Goal: Information Seeking & Learning: Learn about a topic

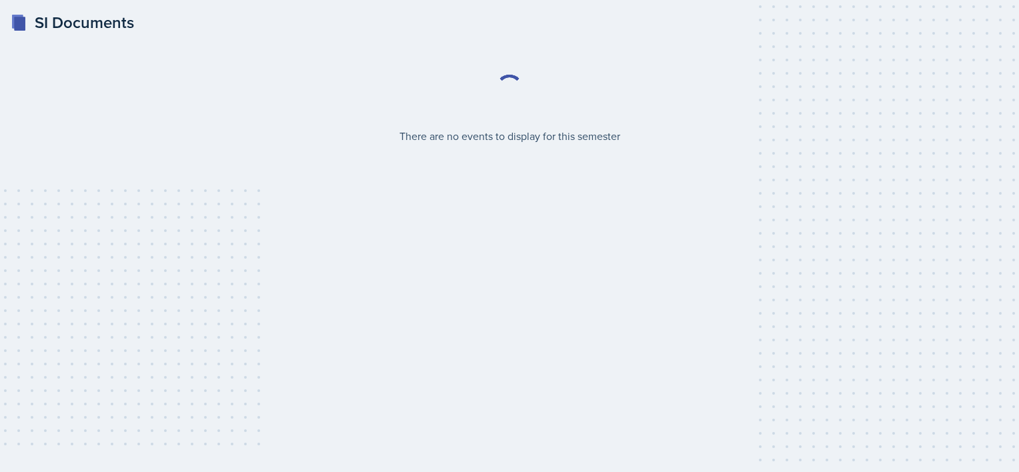
select select "2bed604d-1099-4043-b1bc-2365e8740244"
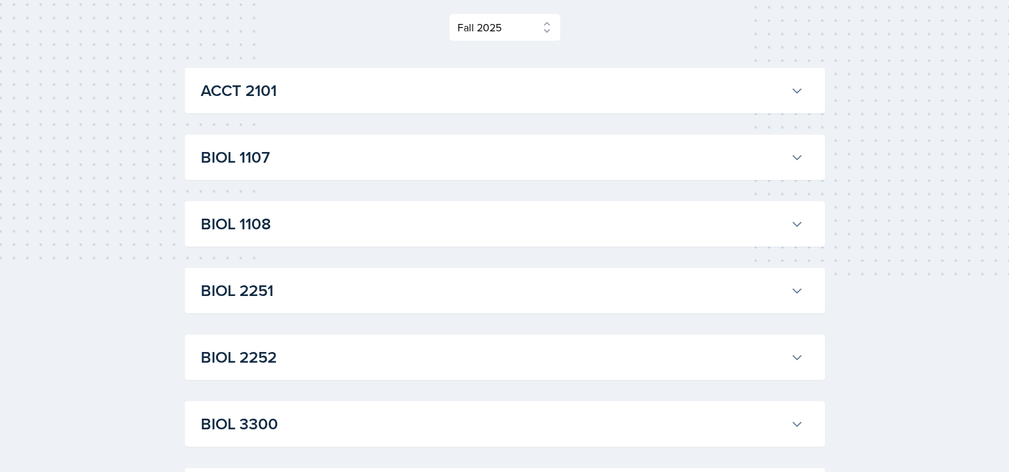
scroll to position [200, 0]
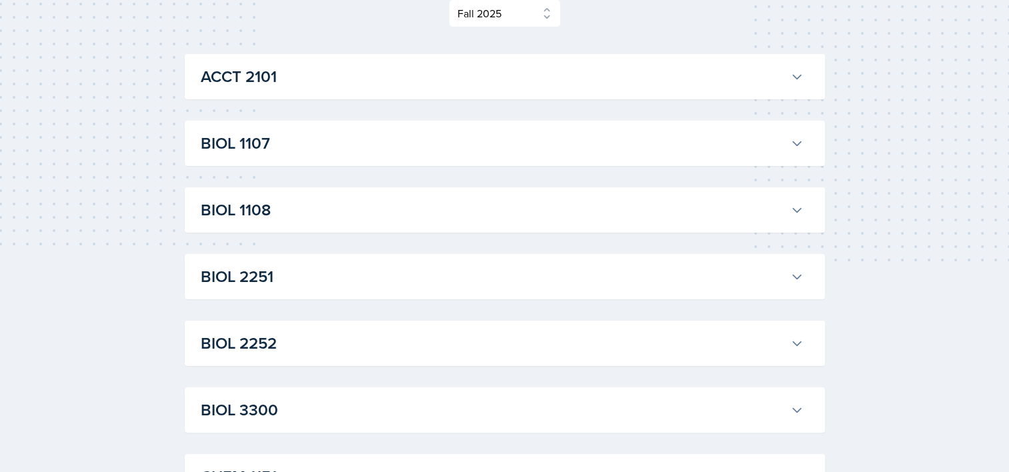
click at [294, 277] on h3 "BIOL 2251" at bounding box center [493, 277] width 584 height 24
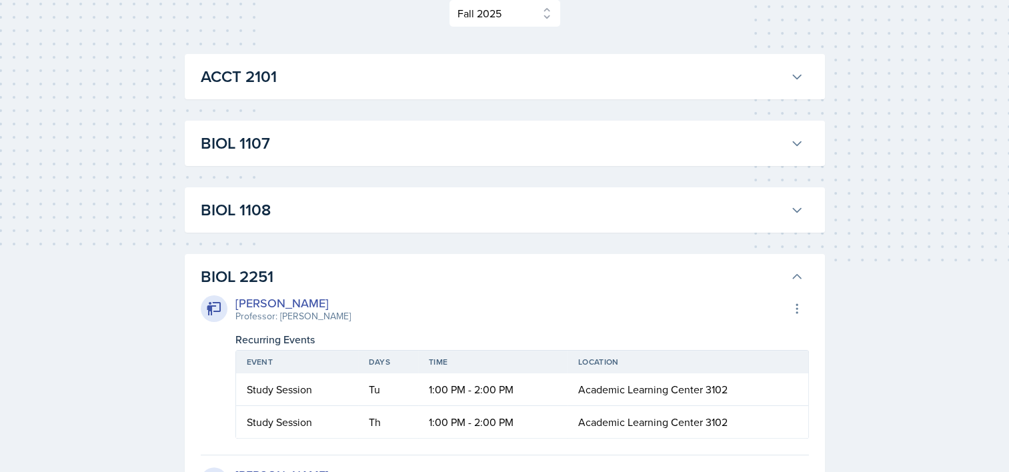
click at [340, 277] on h3 "BIOL 2251" at bounding box center [493, 277] width 584 height 24
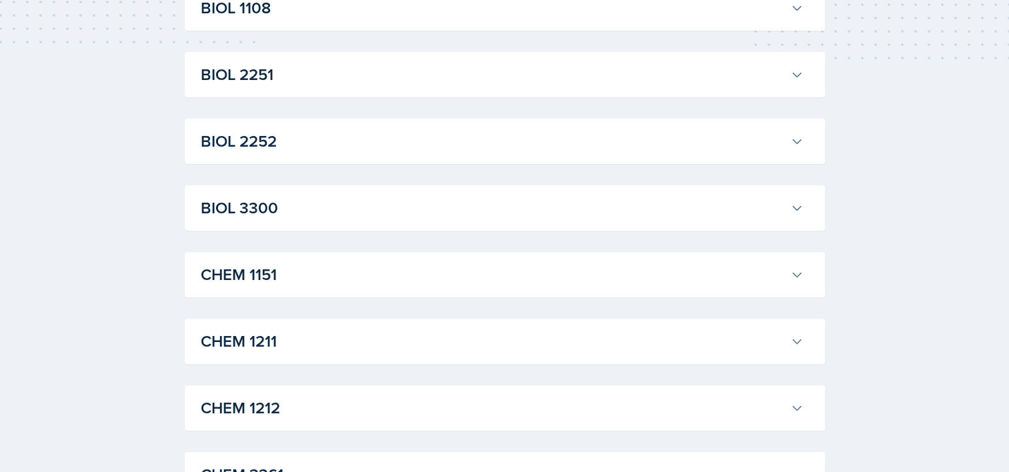
scroll to position [414, 0]
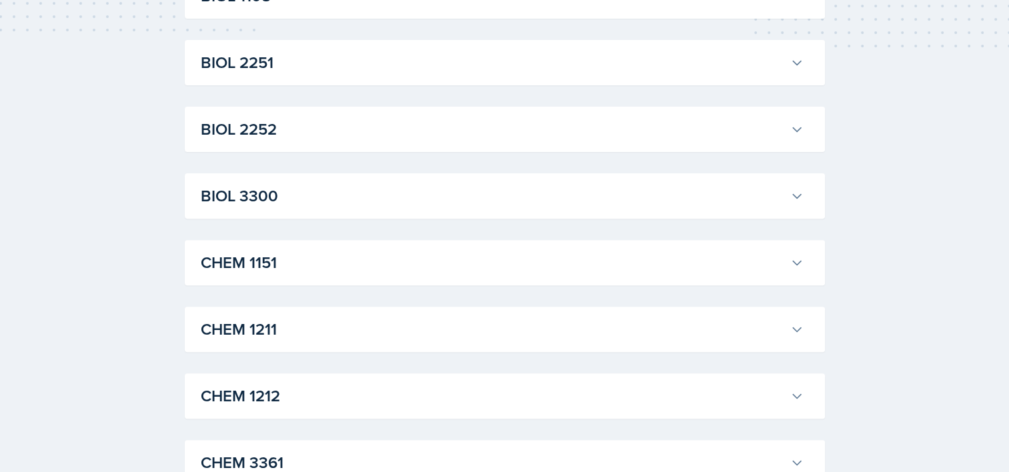
click at [304, 117] on h3 "BIOL 2252" at bounding box center [493, 129] width 584 height 24
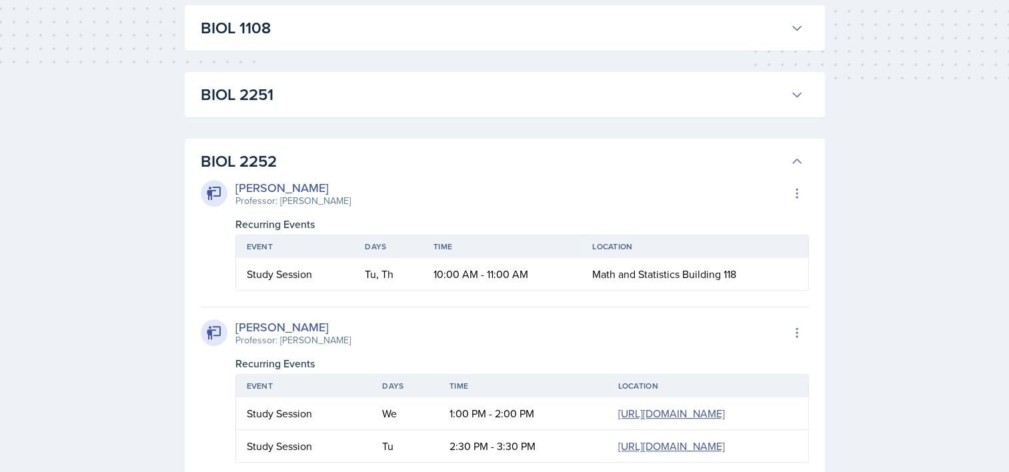
scroll to position [373, 0]
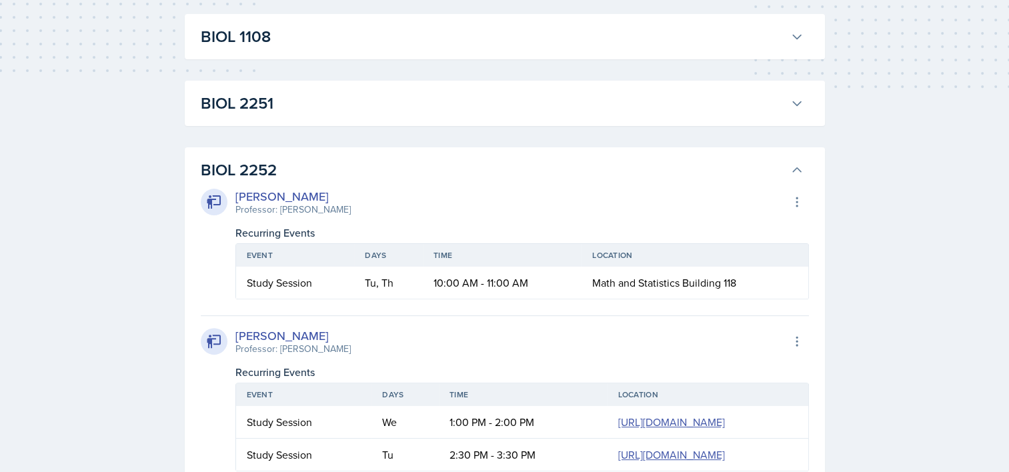
click at [236, 163] on h3 "BIOL 2252" at bounding box center [493, 170] width 584 height 24
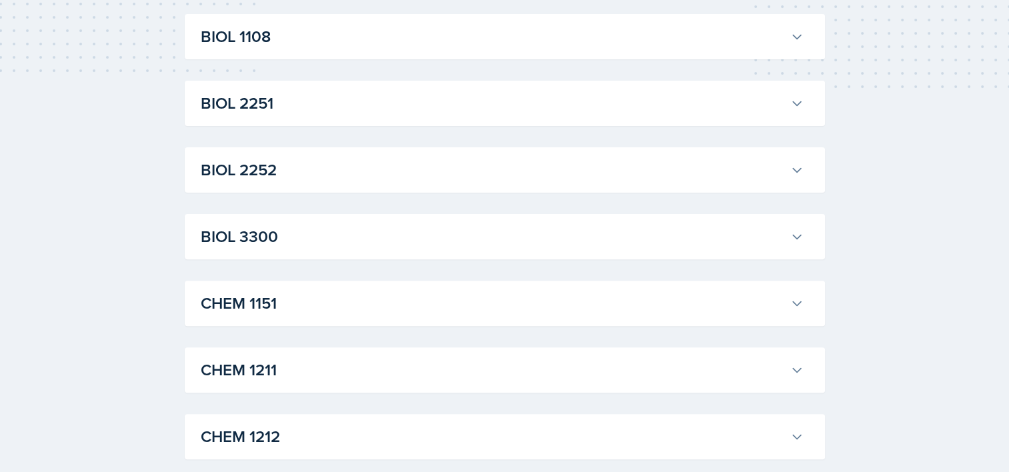
click at [261, 115] on button "BIOL 2251" at bounding box center [502, 103] width 608 height 29
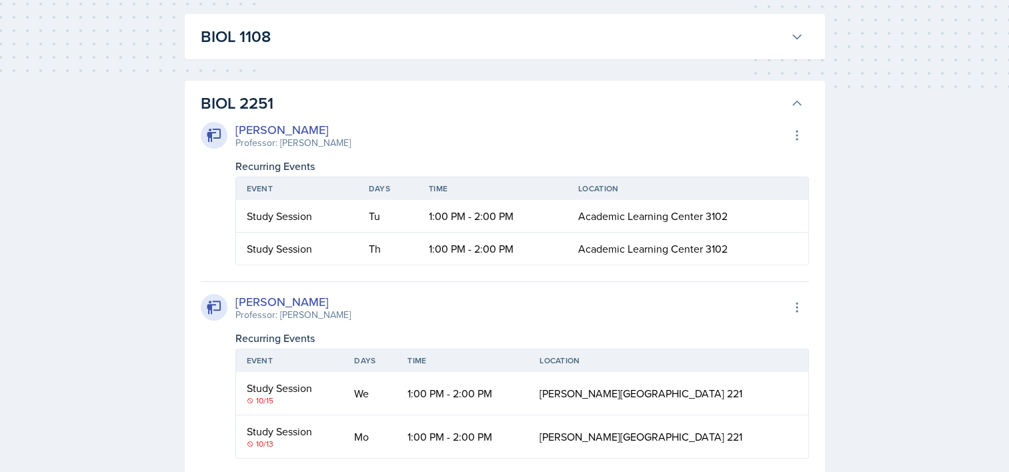
click at [245, 96] on h3 "BIOL 2251" at bounding box center [493, 103] width 584 height 24
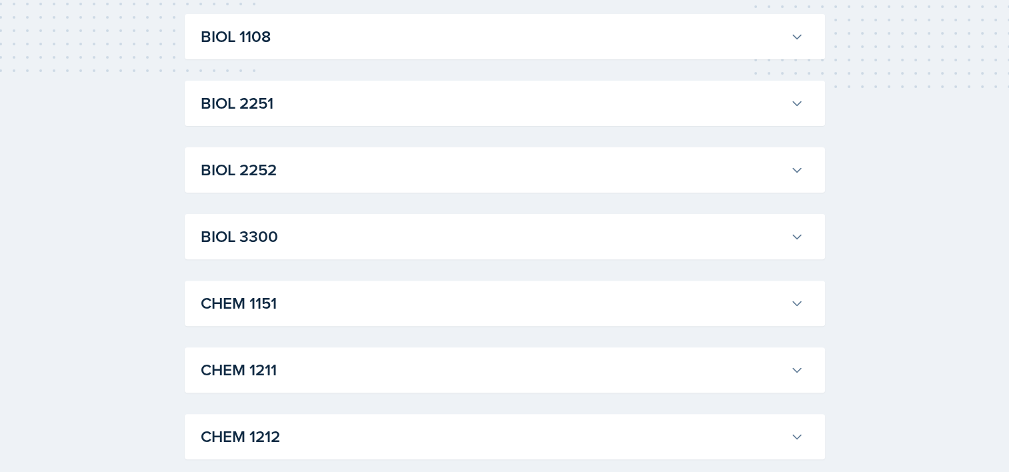
click at [245, 96] on h3 "BIOL 2251" at bounding box center [493, 103] width 584 height 24
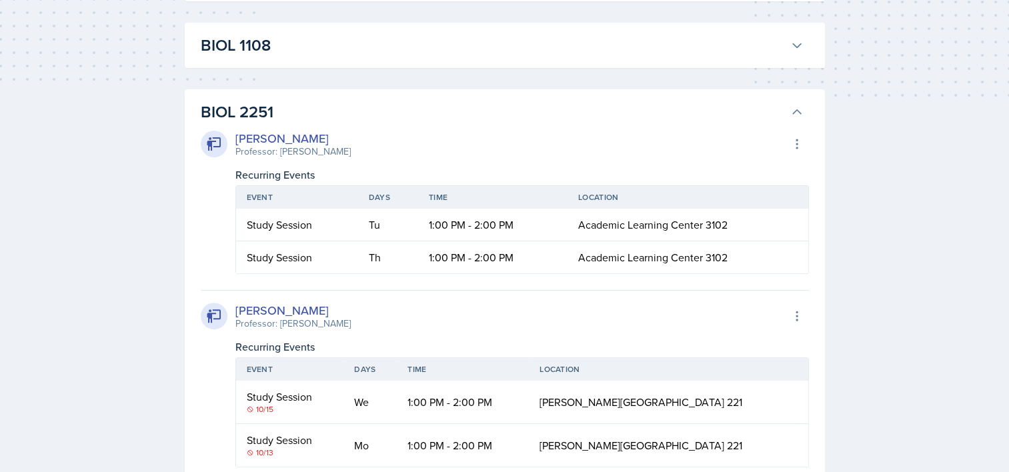
scroll to position [345, 0]
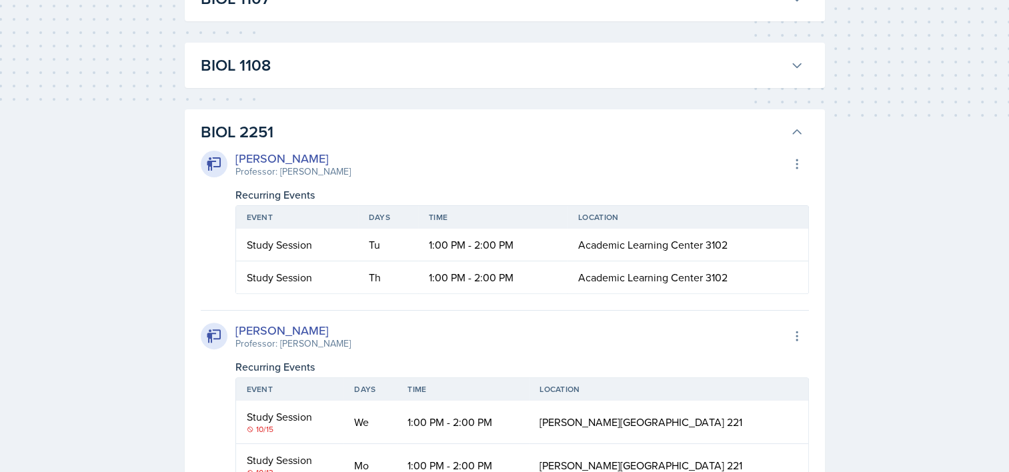
click at [257, 138] on h3 "BIOL 2251" at bounding box center [493, 132] width 584 height 24
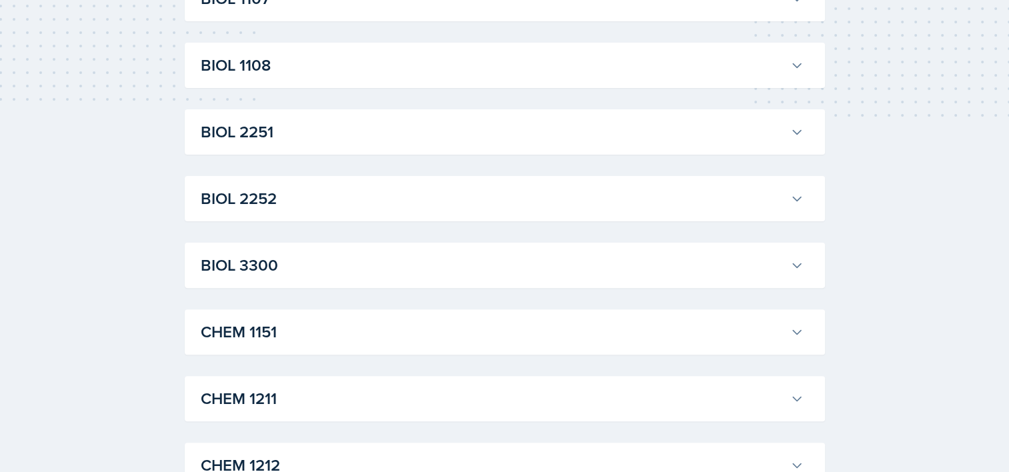
click at [227, 268] on h3 "BIOL 3300" at bounding box center [493, 265] width 584 height 24
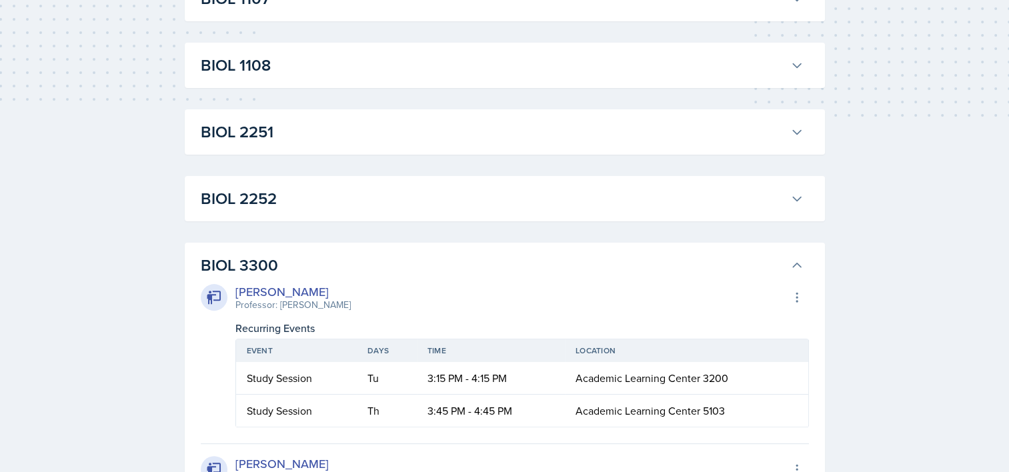
click at [227, 268] on h3 "BIOL 3300" at bounding box center [493, 265] width 584 height 24
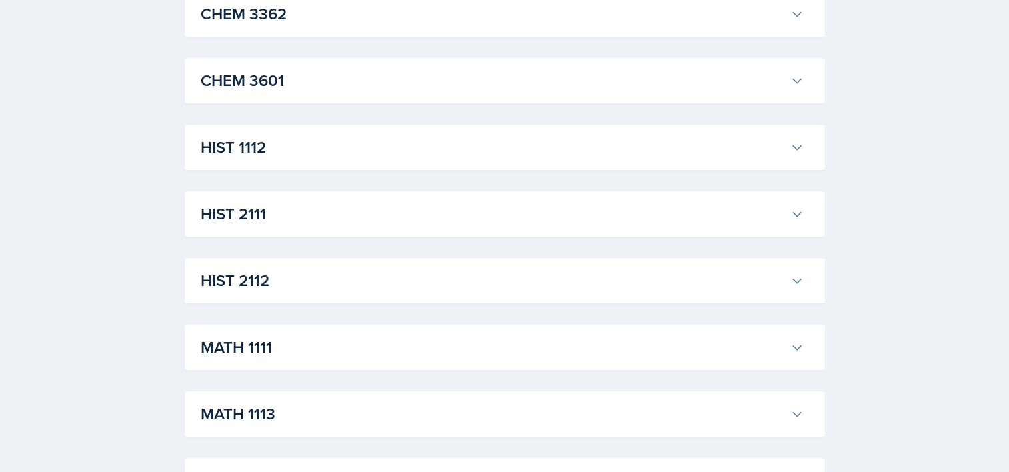
scroll to position [931, 0]
click at [268, 173] on div "ACCT 2101 [PERSON_NAME] Professor: [PERSON_NAME] Export to Google Calendar Recu…" at bounding box center [505, 346] width 640 height 2046
click at [249, 151] on h3 "HIST 1112" at bounding box center [493, 146] width 584 height 24
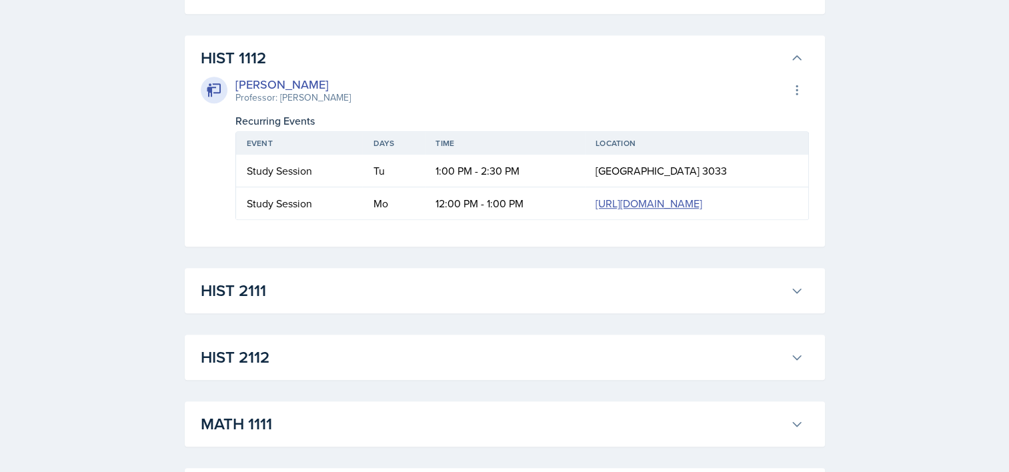
scroll to position [1023, 0]
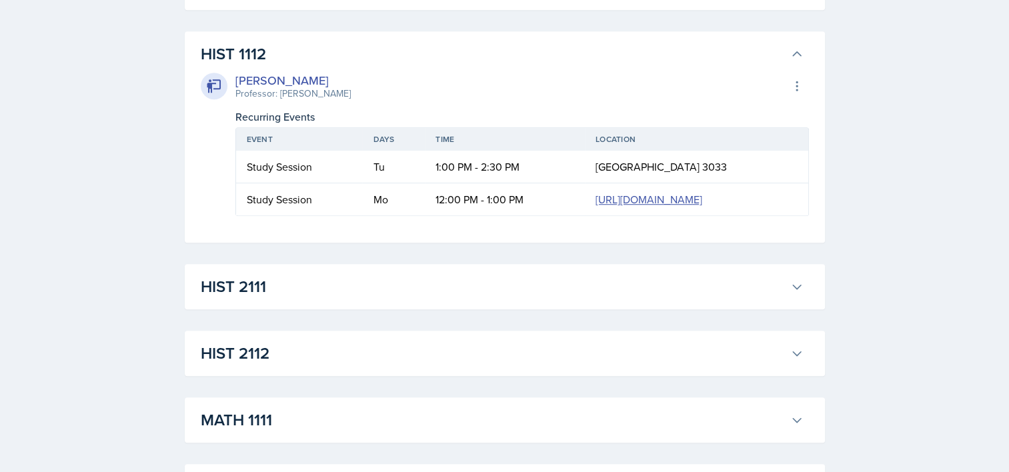
click at [277, 56] on h3 "HIST 1112" at bounding box center [493, 54] width 584 height 24
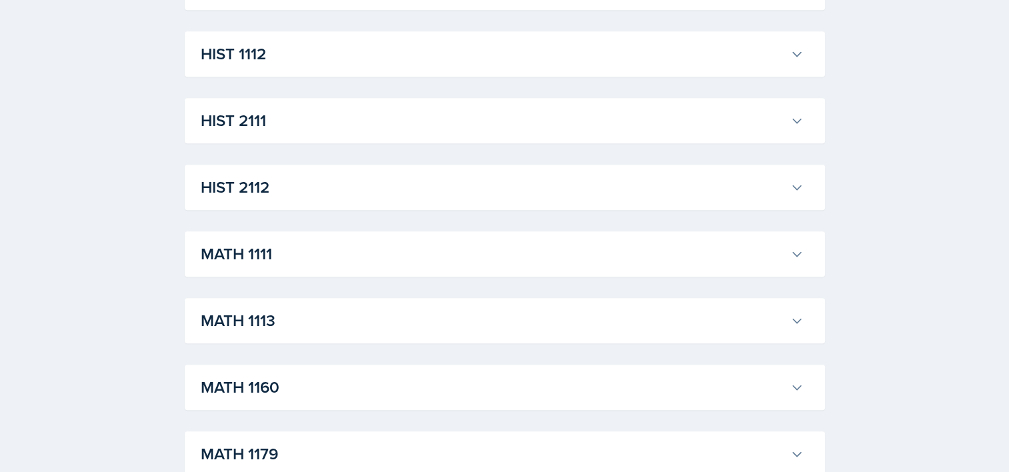
drag, startPoint x: 248, startPoint y: 72, endPoint x: 233, endPoint y: 59, distance: 19.9
click at [233, 59] on div "HIST 1112 [PERSON_NAME] Professor: [PERSON_NAME] Export to Google Calendar Recu…" at bounding box center [505, 53] width 640 height 45
click at [233, 59] on h3 "HIST 1112" at bounding box center [493, 54] width 584 height 24
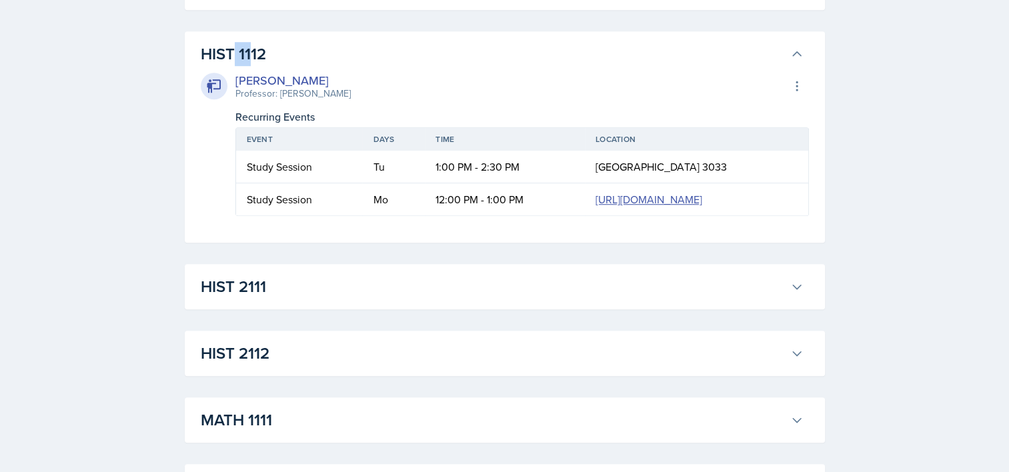
click at [219, 59] on h3 "HIST 1112" at bounding box center [493, 54] width 584 height 24
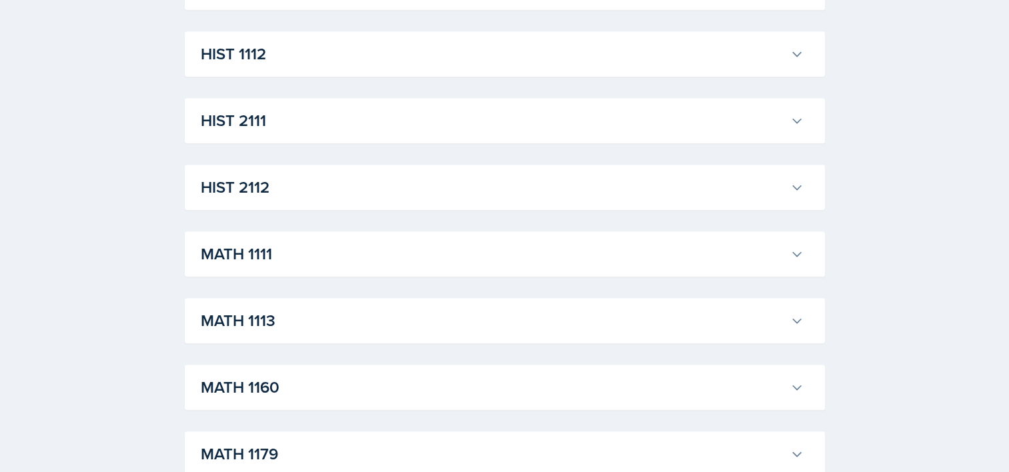
click at [158, 108] on div "SI Documents Select Semester Fall 2025 Summer 2025 Spring 2025 Fall 2024 Summer…" at bounding box center [504, 169] width 1009 height 2385
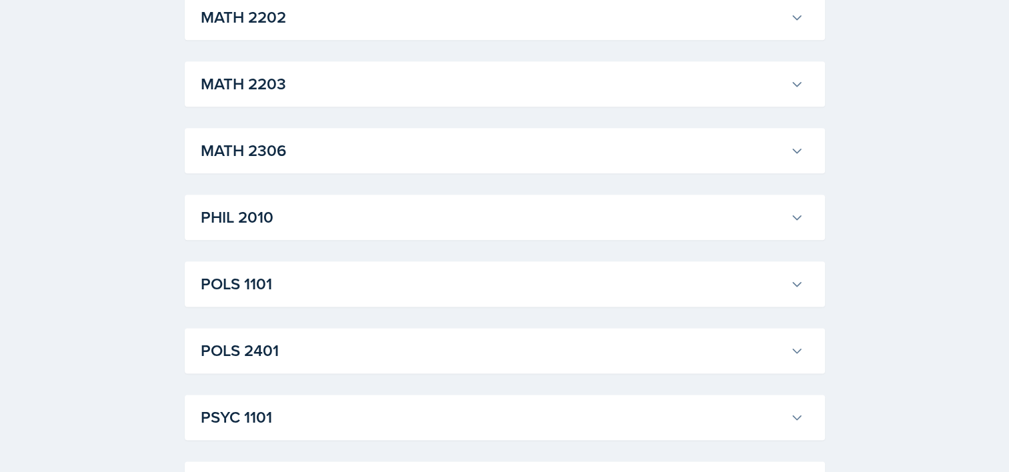
scroll to position [1594, 0]
click at [205, 166] on div "MATH 2306 [PERSON_NAME] Professor: [PERSON_NAME] Export to Google Calendar Recu…" at bounding box center [505, 149] width 640 height 45
click at [230, 161] on h3 "MATH 2306" at bounding box center [493, 150] width 584 height 24
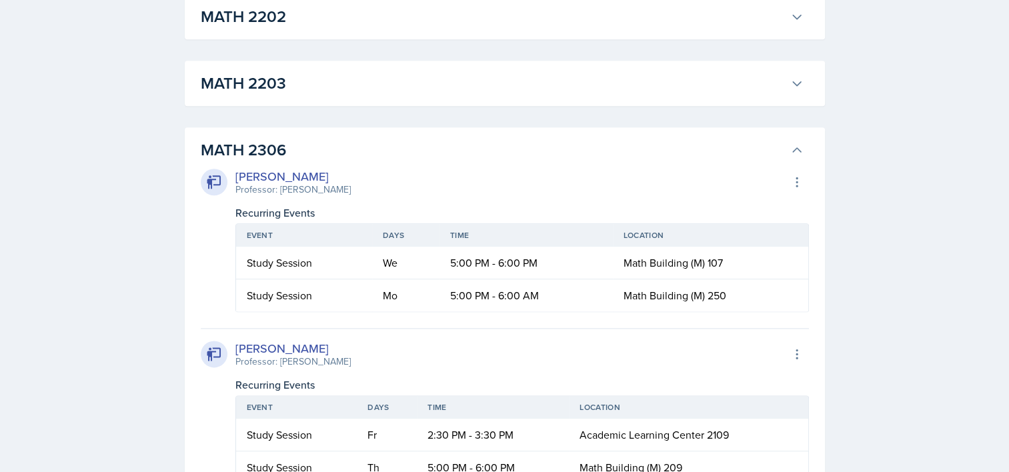
click at [230, 161] on h3 "MATH 2306" at bounding box center [493, 150] width 584 height 24
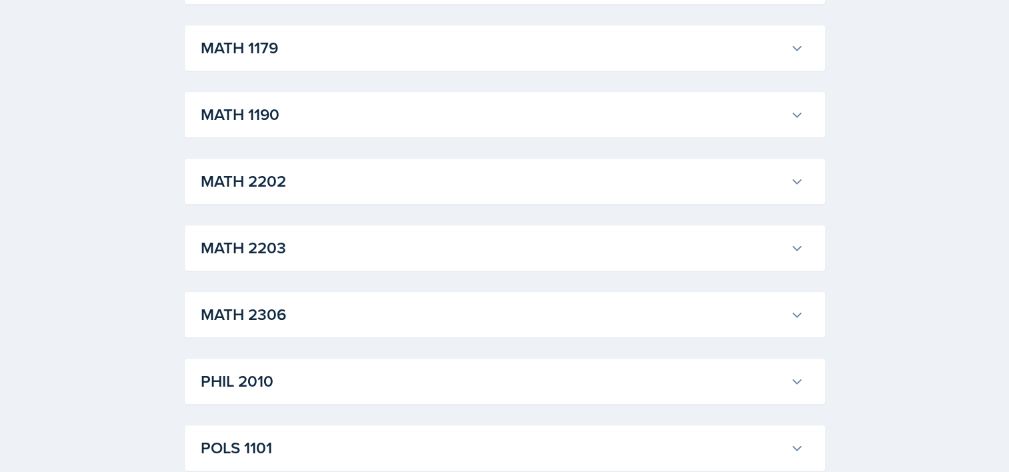
scroll to position [1912, 0]
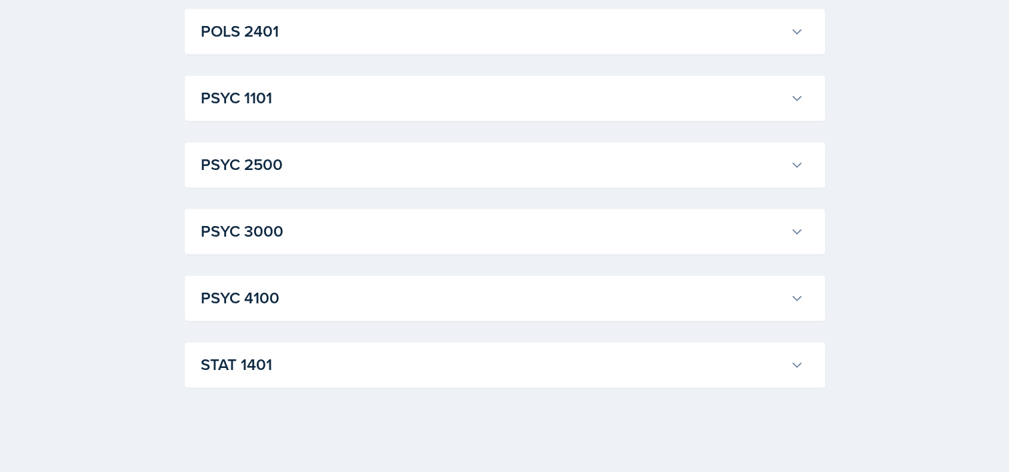
click at [296, 365] on h3 "STAT 1401" at bounding box center [493, 365] width 584 height 24
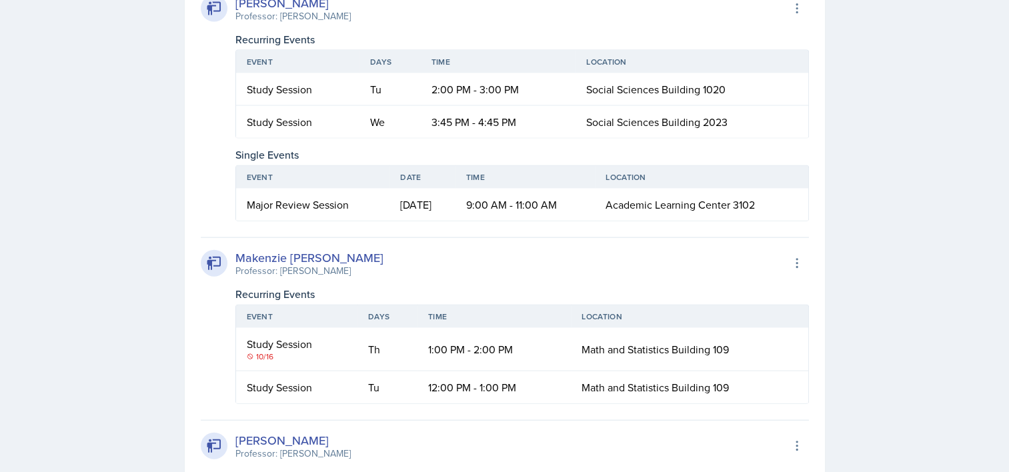
scroll to position [3004, 0]
